Goal: Task Accomplishment & Management: Manage account settings

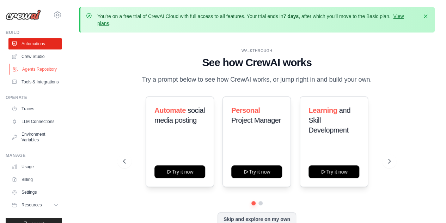
click at [30, 74] on link "Agents Repository" at bounding box center [35, 68] width 53 height 11
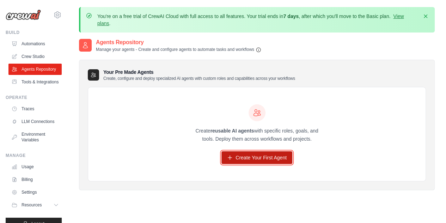
click at [261, 159] on link "Create Your First Agent" at bounding box center [257, 157] width 71 height 13
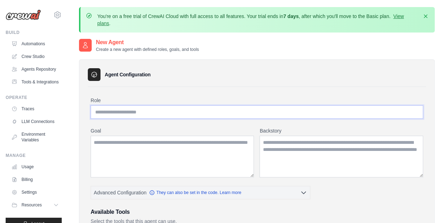
click at [134, 113] on input "Role" at bounding box center [257, 111] width 333 height 13
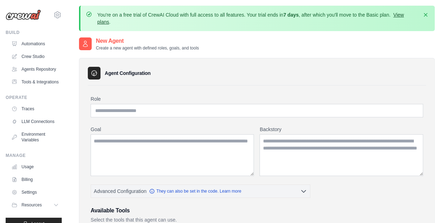
click at [400, 17] on link "View plans" at bounding box center [250, 18] width 307 height 13
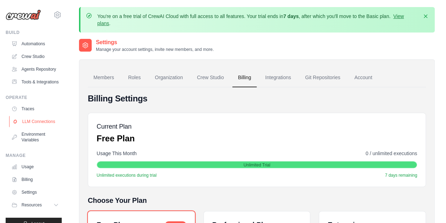
click at [29, 127] on link "LLM Connections" at bounding box center [35, 121] width 53 height 11
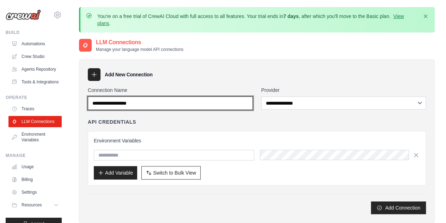
click at [236, 105] on input "Connection Name" at bounding box center [170, 102] width 165 height 13
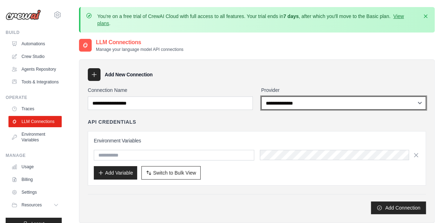
click at [300, 96] on select "**********" at bounding box center [343, 102] width 165 height 13
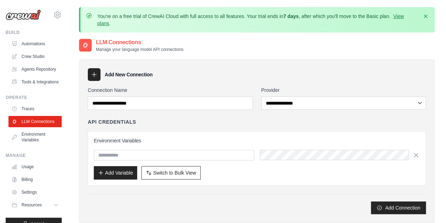
click at [268, 56] on div "**********" at bounding box center [257, 169] width 356 height 234
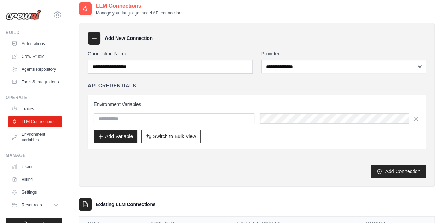
scroll to position [35, 0]
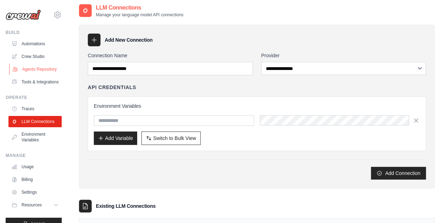
click at [32, 75] on link "Agents Repository" at bounding box center [35, 68] width 53 height 11
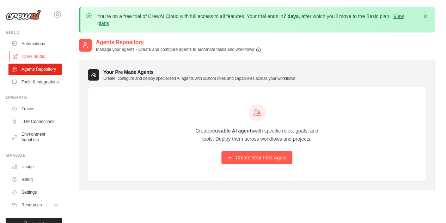
click at [42, 56] on link "Crew Studio" at bounding box center [35, 56] width 53 height 11
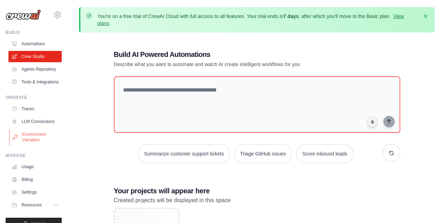
scroll to position [29, 0]
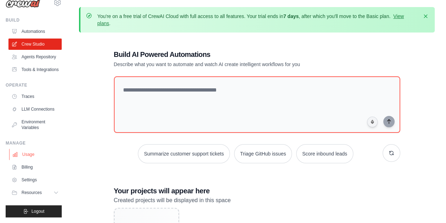
click at [26, 156] on link "Usage" at bounding box center [35, 154] width 53 height 11
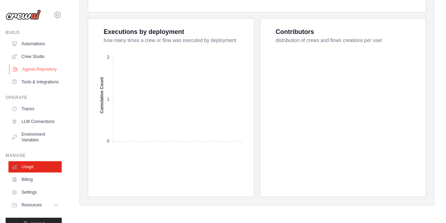
scroll to position [29, 0]
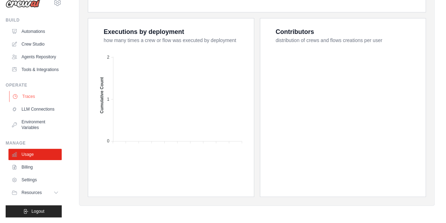
click at [32, 94] on link "Traces" at bounding box center [35, 96] width 53 height 11
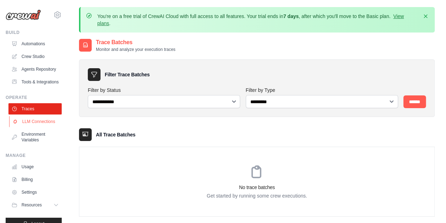
scroll to position [29, 0]
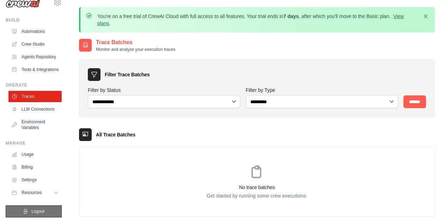
click at [31, 208] on span "Logout" at bounding box center [37, 211] width 13 height 6
